Goal: Task Accomplishment & Management: Manage account settings

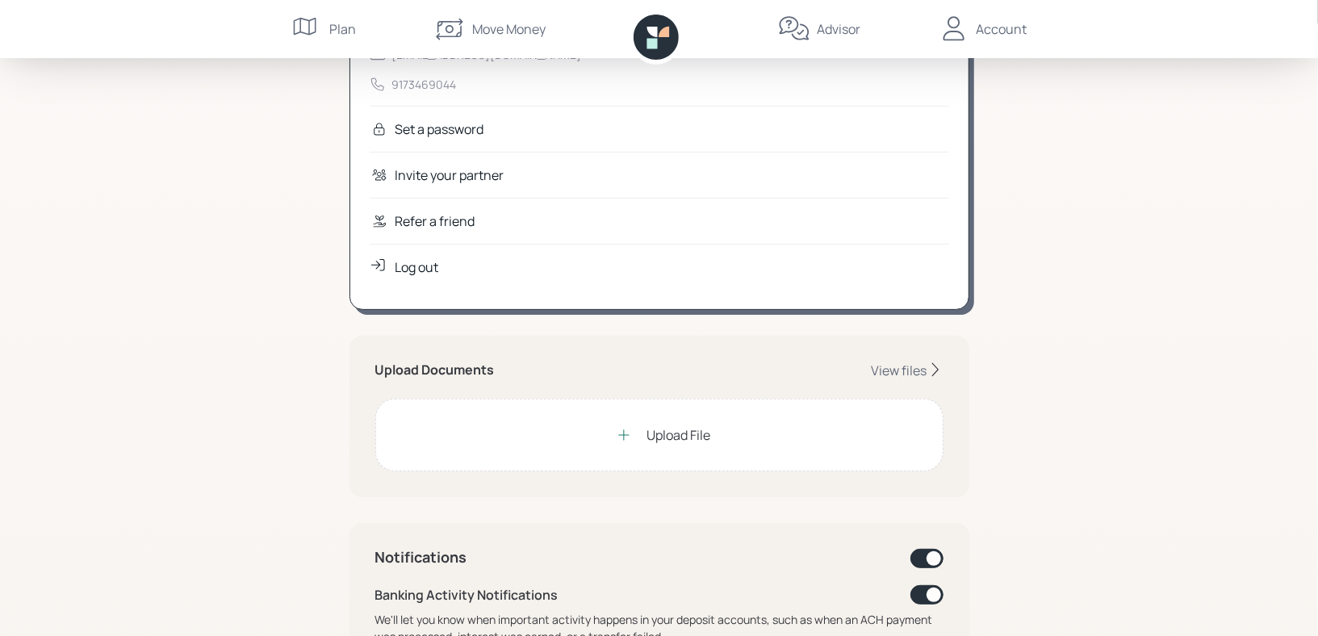
scroll to position [154, 0]
click at [732, 430] on div "Upload File" at bounding box center [659, 434] width 568 height 73
click at [654, 425] on div "Upload File" at bounding box center [678, 433] width 64 height 19
click at [893, 369] on div "View files" at bounding box center [899, 370] width 56 height 18
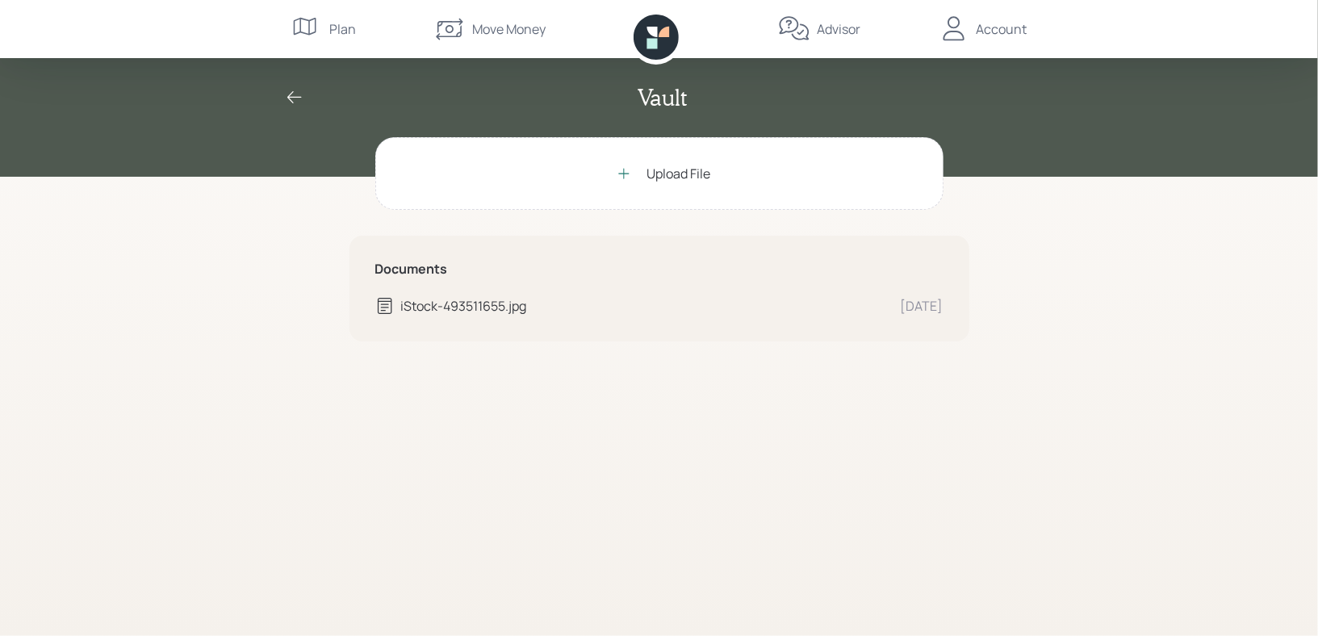
click at [753, 195] on div "Upload File" at bounding box center [659, 173] width 568 height 73
click at [704, 461] on div "Upload File Documents Retirable Client Agreement 2024.pdf Scanning for viruses……" at bounding box center [659, 386] width 620 height 499
